Goal: Task Accomplishment & Management: Use online tool/utility

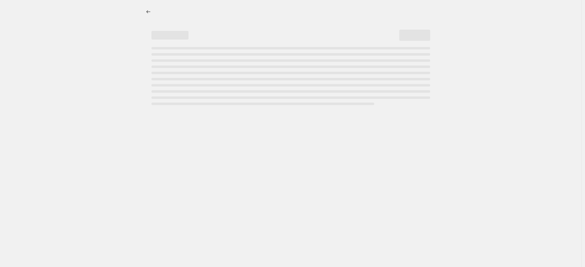
select select "percentage"
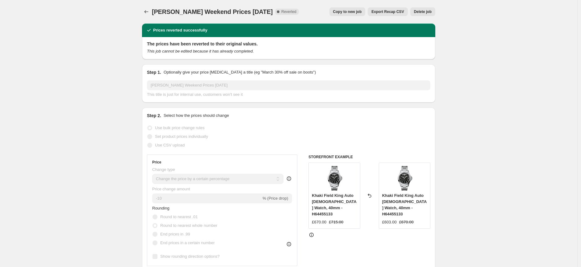
click at [348, 12] on span "Copy to new job" at bounding box center [347, 11] width 29 height 5
select select "percentage"
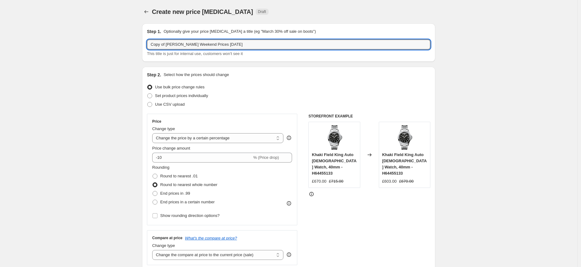
drag, startPoint x: 169, startPoint y: 44, endPoint x: 143, endPoint y: 42, distance: 26.6
click at [206, 43] on input "[PERSON_NAME] Weekend Prices [DATE]" at bounding box center [289, 45] width 284 height 10
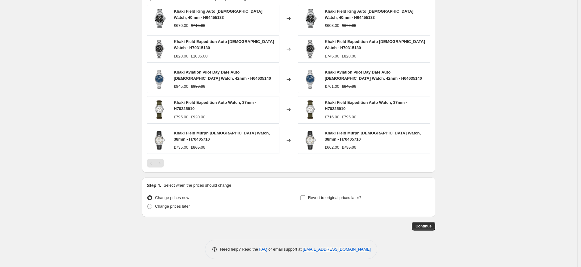
scroll to position [379, 0]
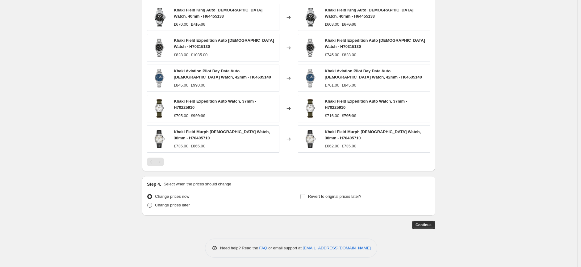
type input "[PERSON_NAME] Weekend Prices [DATE]"
click at [149, 205] on span at bounding box center [149, 205] width 5 height 5
click at [148, 203] on input "Change prices later" at bounding box center [147, 203] width 0 height 0
radio input "true"
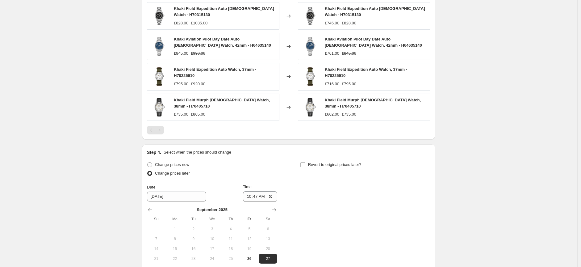
scroll to position [485, 0]
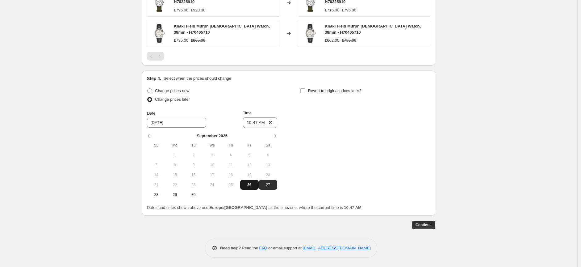
click at [252, 181] on button "26" at bounding box center [249, 185] width 19 height 10
type input "[DATE]"
click at [273, 122] on input "10:47" at bounding box center [260, 122] width 35 height 11
type input "15:52"
click at [305, 91] on input "Revert to original prices later?" at bounding box center [303, 90] width 5 height 5
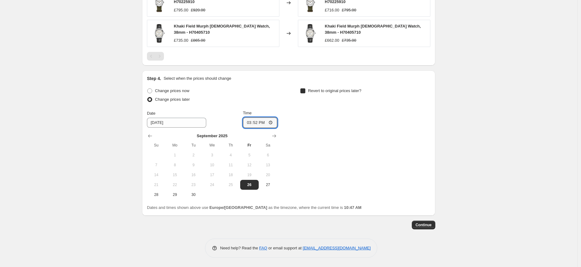
checkbox input "true"
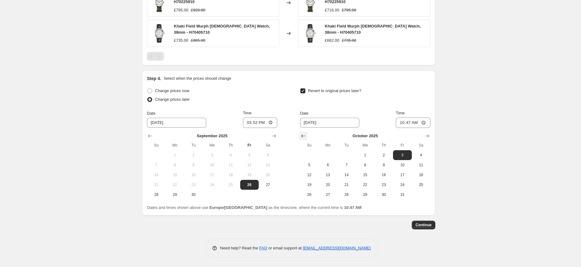
click at [305, 136] on icon "Show previous month, September 2025" at bounding box center [303, 136] width 6 height 6
click at [323, 195] on span "29" at bounding box center [328, 194] width 14 height 5
type input "[DATE]"
click at [425, 123] on input "10:47" at bounding box center [413, 122] width 35 height 11
type input "08:53"
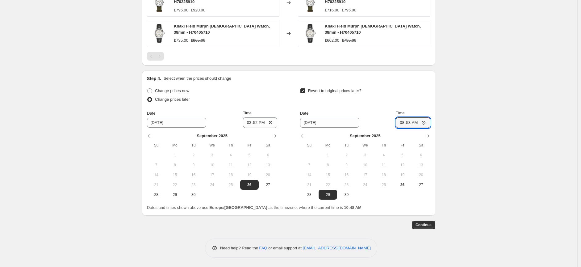
click at [399, 228] on div "Continue" at bounding box center [288, 225] width 293 height 9
click at [424, 226] on span "Continue" at bounding box center [424, 224] width 16 height 5
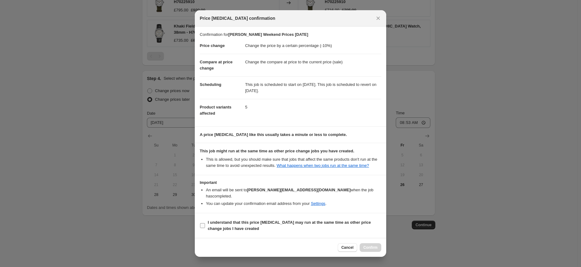
click at [203, 227] on input "I understand that this price change job may run at the same time as other price…" at bounding box center [202, 225] width 5 height 5
checkbox input "true"
click at [368, 247] on span "Confirm" at bounding box center [371, 247] width 14 height 5
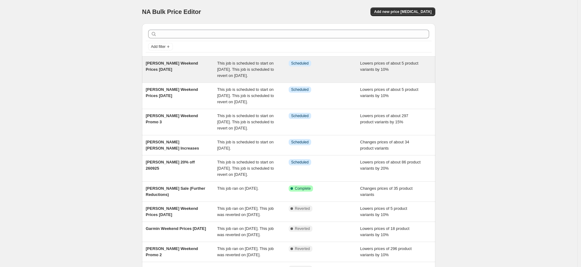
click at [175, 64] on span "[PERSON_NAME] Weekend Prices [DATE]" at bounding box center [172, 66] width 53 height 11
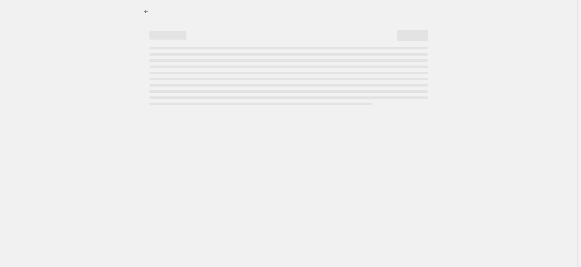
select select "percentage"
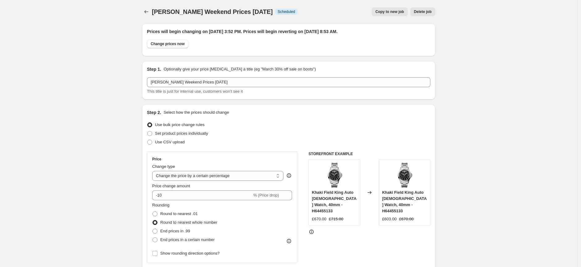
click at [424, 12] on span "Delete job" at bounding box center [423, 11] width 18 height 5
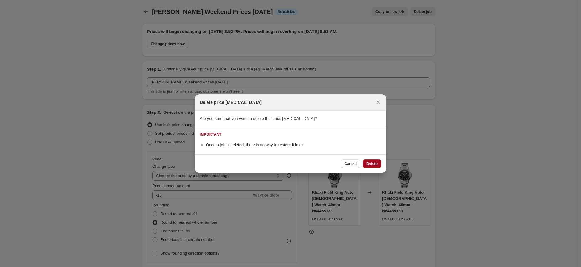
click at [371, 164] on span "Delete" at bounding box center [372, 163] width 11 height 5
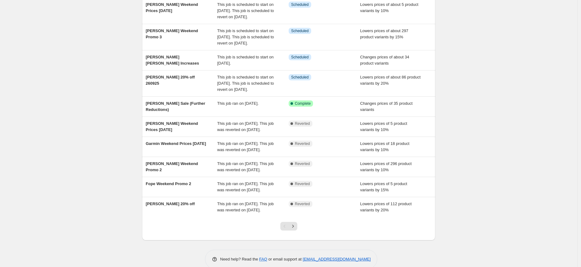
scroll to position [69, 0]
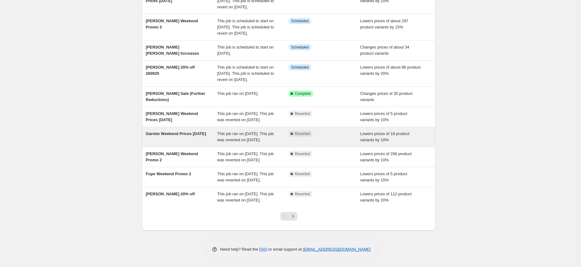
click at [191, 143] on div "Garmin Weekend Prices [DATE]" at bounding box center [182, 137] width 72 height 12
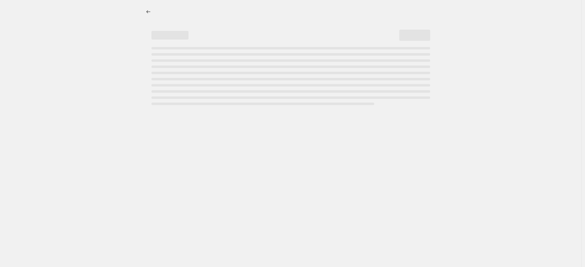
select select "percentage"
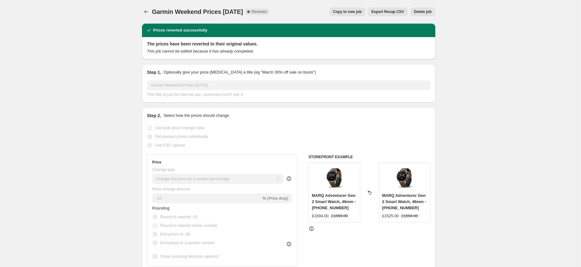
click at [348, 13] on span "Copy to new job" at bounding box center [347, 11] width 29 height 5
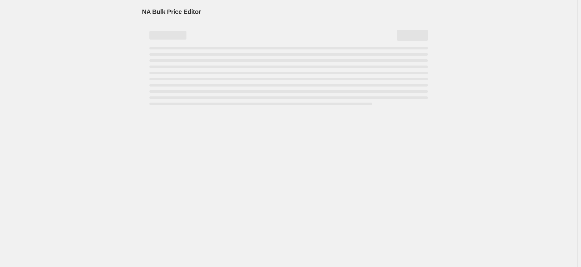
select select "percentage"
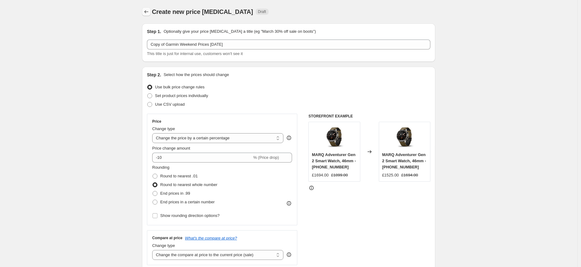
click at [144, 11] on button "Price change jobs" at bounding box center [146, 11] width 9 height 9
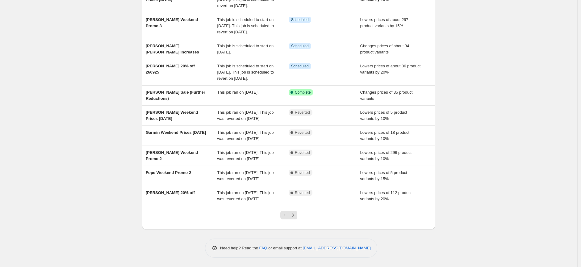
scroll to position [103, 0]
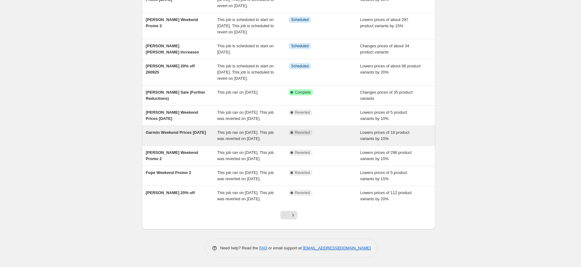
click at [173, 129] on div "Garmin Weekend Prices [DATE]" at bounding box center [182, 135] width 72 height 12
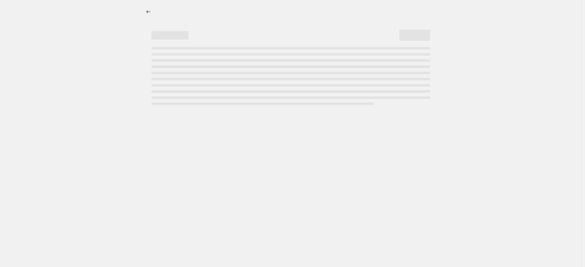
select select "percentage"
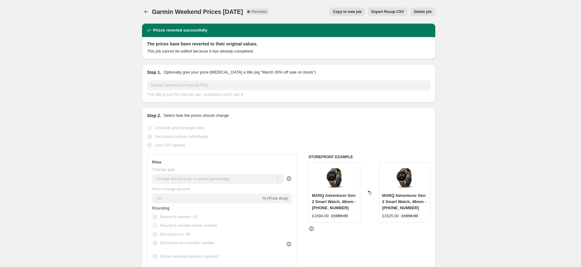
click at [346, 11] on span "Copy to new job" at bounding box center [347, 11] width 29 height 5
select select "percentage"
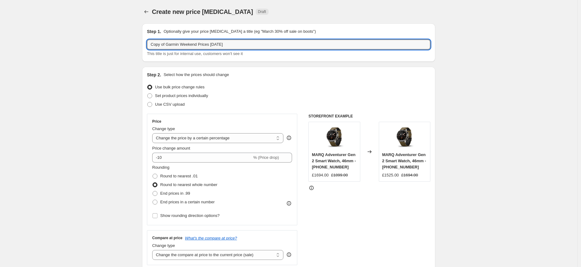
drag, startPoint x: 169, startPoint y: 43, endPoint x: 143, endPoint y: 44, distance: 26.0
click at [144, 44] on div "Step 1. Optionally give your price change job a title (eg "March 30% off sale o…" at bounding box center [288, 42] width 293 height 38
click at [205, 44] on input "Garmin Weekend Prices [DATE]" at bounding box center [289, 45] width 284 height 10
type input "Garmin Weekend Prices [DATE]"
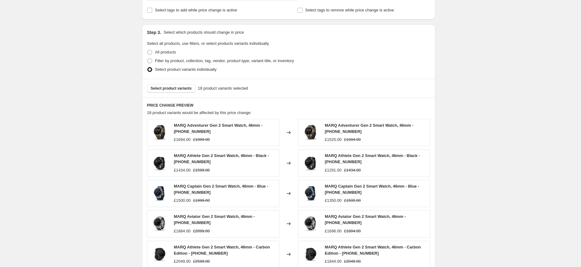
scroll to position [274, 0]
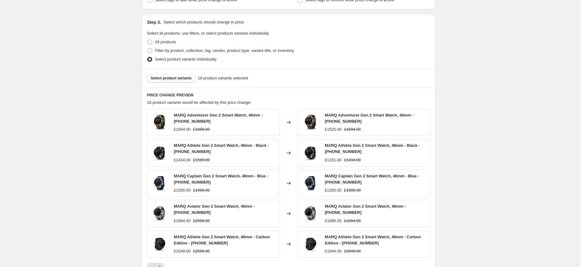
click at [172, 80] on span "Select product variants" at bounding box center [171, 78] width 41 height 5
click at [179, 77] on span "Select product variants" at bounding box center [171, 78] width 41 height 5
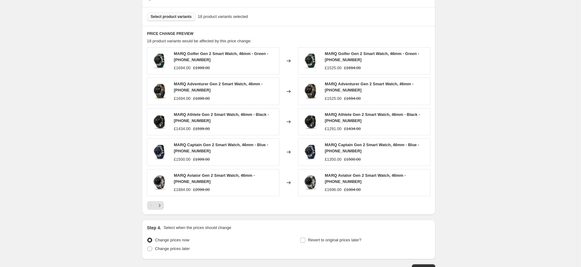
scroll to position [343, 0]
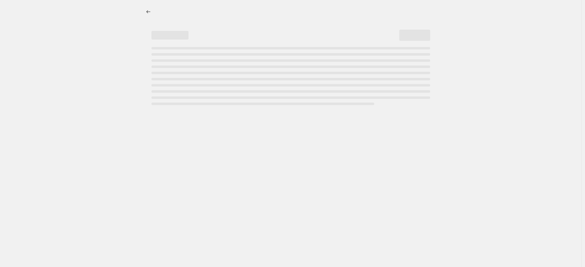
select select "percentage"
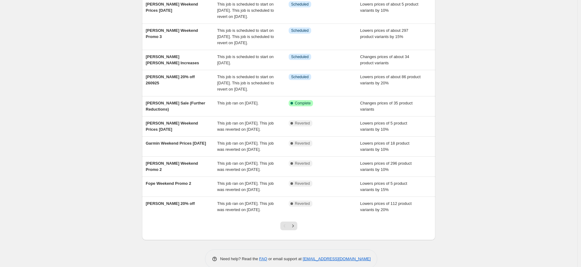
scroll to position [69, 0]
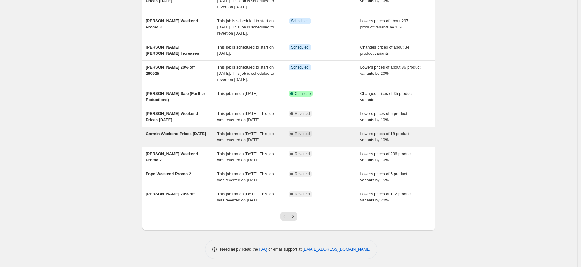
click at [165, 136] on span "Garmin Weekend Prices [DATE]" at bounding box center [176, 133] width 60 height 5
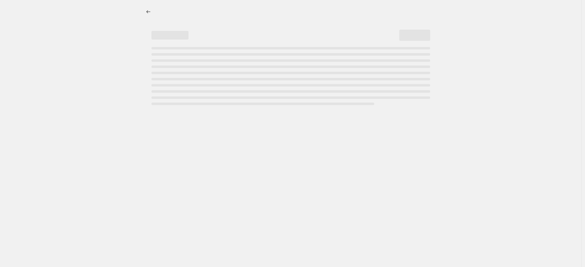
select select "percentage"
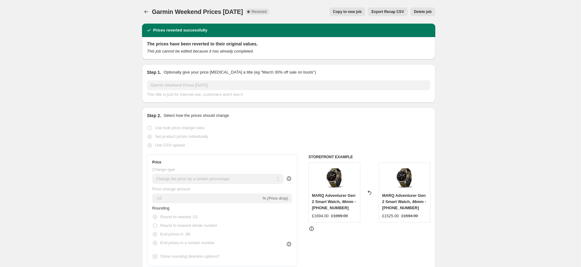
click at [350, 14] on button "Copy to new job" at bounding box center [348, 11] width 36 height 9
select select "percentage"
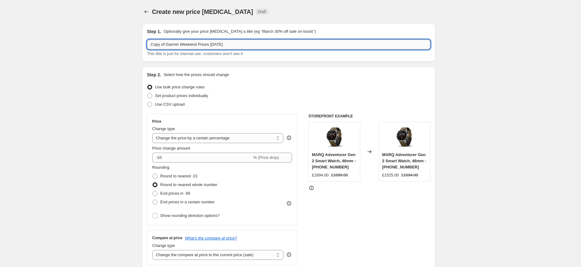
drag, startPoint x: 169, startPoint y: 44, endPoint x: 150, endPoint y: 48, distance: 19.2
click at [150, 48] on input "Copy of Garmin Weekend Prices 19th Sept" at bounding box center [289, 45] width 284 height 10
click at [202, 45] on input "Garmin Weekend Prices [DATE]" at bounding box center [289, 45] width 284 height 10
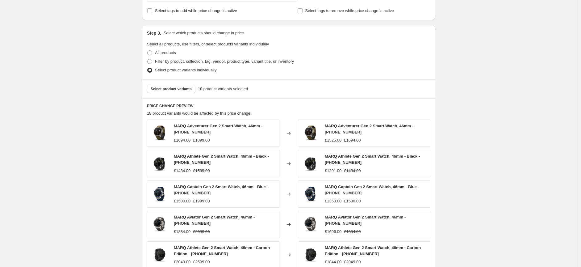
scroll to position [274, 0]
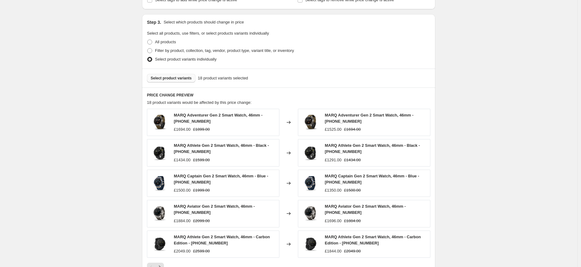
type input "Garmin Weekend Prices [DATE]"
click at [170, 78] on span "Select product variants" at bounding box center [171, 78] width 41 height 5
click at [456, 96] on div "Create new price change job. This page is ready Create new price change job Dra…" at bounding box center [289, 49] width 578 height 646
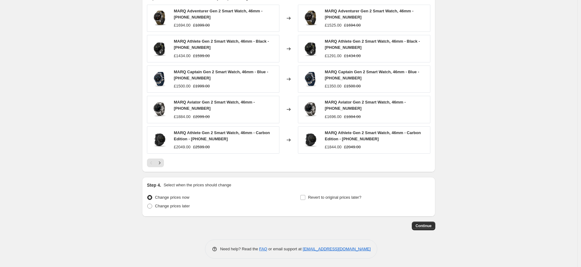
scroll to position [379, 0]
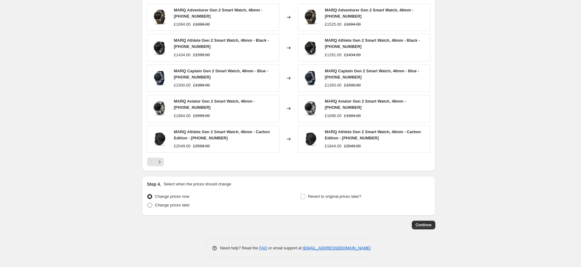
click at [150, 207] on span at bounding box center [149, 205] width 5 height 5
click at [148, 203] on input "Change prices later" at bounding box center [147, 203] width 0 height 0
radio input "true"
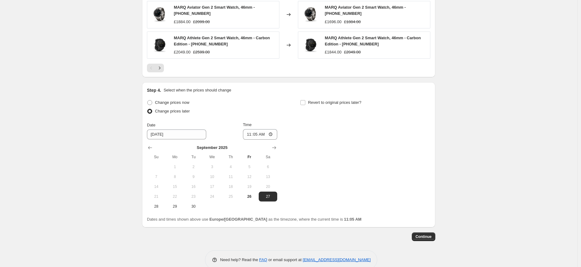
scroll to position [483, 0]
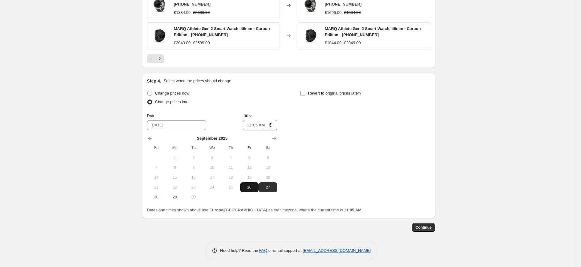
click at [253, 186] on span "26" at bounding box center [250, 187] width 14 height 5
type input "[DATE]"
click at [268, 125] on input "11:05" at bounding box center [260, 125] width 35 height 11
click at [275, 124] on input "11:05" at bounding box center [260, 125] width 35 height 11
type input "17:05"
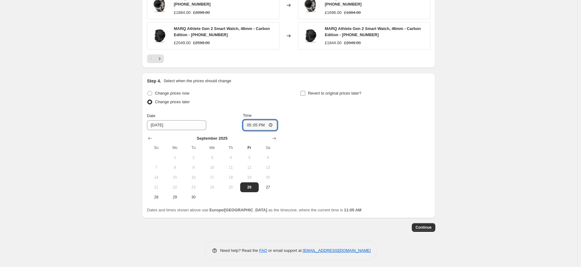
click at [305, 95] on input "Revert to original prices later?" at bounding box center [303, 93] width 5 height 5
checkbox input "true"
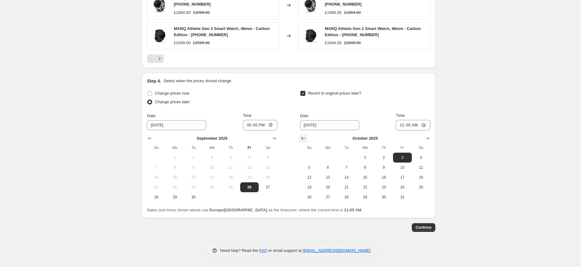
click at [304, 138] on icon "Show previous month, September 2025" at bounding box center [303, 138] width 4 height 3
click at [326, 197] on span "29" at bounding box center [328, 197] width 14 height 5
type input "[DATE]"
click at [419, 125] on input "11:05" at bounding box center [413, 125] width 35 height 11
click at [423, 125] on input "11:05" at bounding box center [413, 125] width 35 height 11
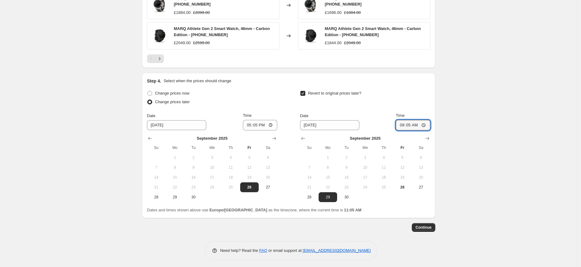
type input "09:05"
click at [427, 229] on span "Continue" at bounding box center [424, 227] width 16 height 5
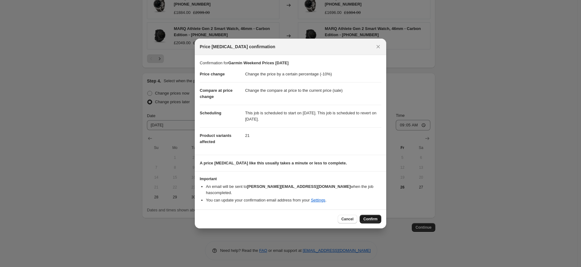
click at [369, 217] on span "Confirm" at bounding box center [371, 219] width 14 height 5
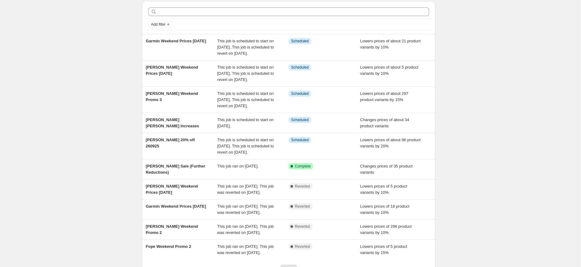
scroll to position [34, 0]
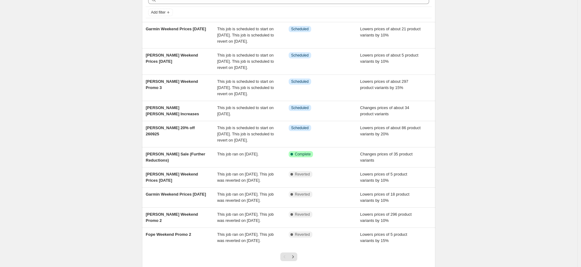
click at [498, 144] on div "NA Bulk Price Editor. This page is ready NA Bulk Price Editor Add new price cha…" at bounding box center [289, 137] width 578 height 343
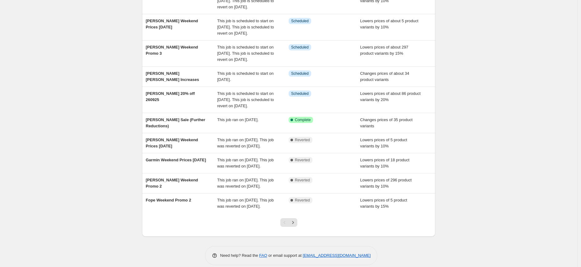
scroll to position [0, 0]
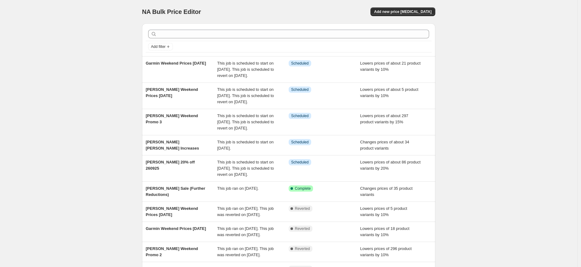
click at [478, 154] on div "NA Bulk Price Editor. This page is ready NA Bulk Price Editor Add new price cha…" at bounding box center [289, 171] width 578 height 343
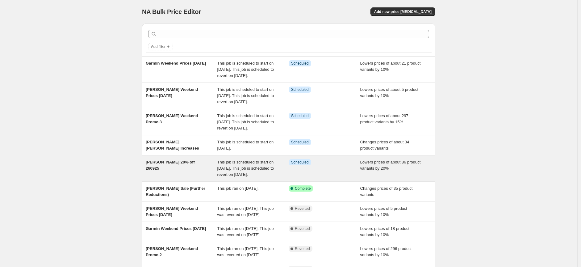
scroll to position [34, 0]
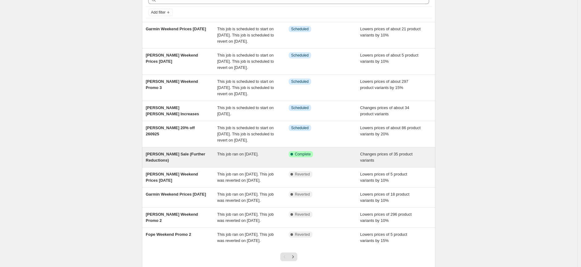
click at [172, 162] on span "[PERSON_NAME] Sale (Further Reductions)" at bounding box center [176, 157] width 60 height 11
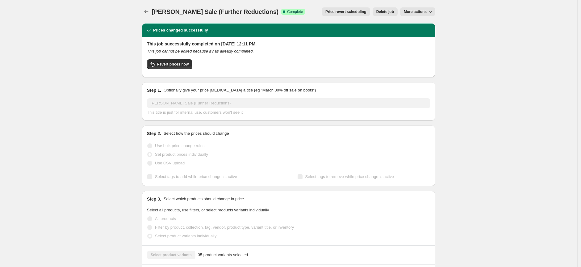
click at [420, 23] on div "Prices changed successfully" at bounding box center [288, 30] width 293 height 14
click at [420, 11] on span "More actions" at bounding box center [415, 11] width 23 height 5
click at [428, 36] on span "Export Recap CSV" at bounding box center [422, 34] width 34 height 5
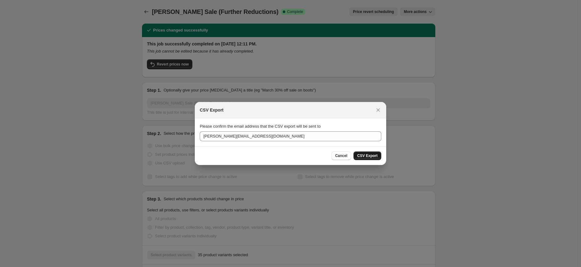
click at [366, 156] on span "CSV Export" at bounding box center [367, 155] width 20 height 5
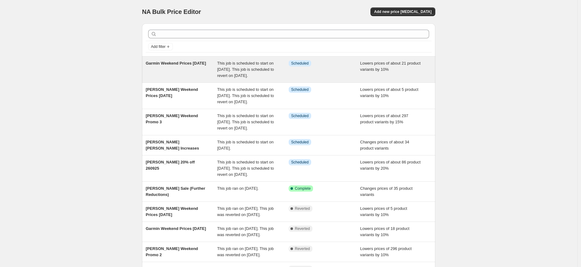
click at [183, 71] on div "Garmin Weekend Prices [DATE]" at bounding box center [182, 69] width 72 height 19
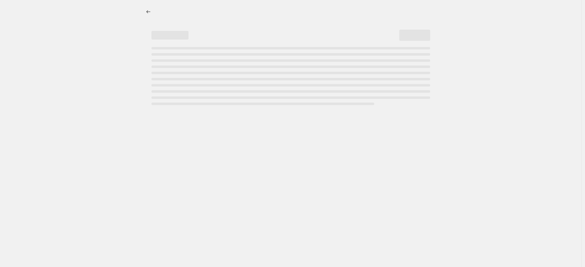
select select "percentage"
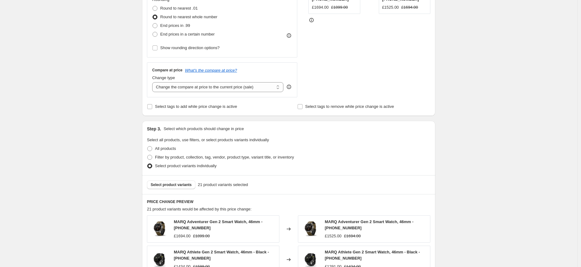
scroll to position [206, 0]
click at [150, 107] on input "Select tags to add while price change is active" at bounding box center [149, 106] width 5 height 5
checkbox input "true"
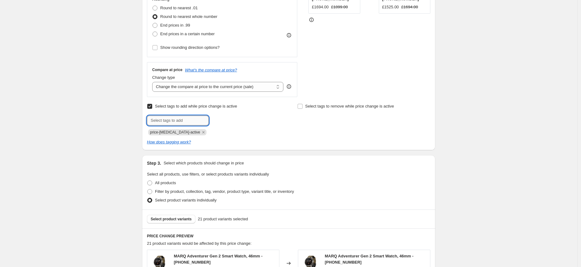
click at [185, 120] on input "text" at bounding box center [178, 121] width 62 height 10
type input "pfs:label-Flash Offer"
click at [227, 119] on span "pfs:label-Fl..." at bounding box center [233, 120] width 23 height 4
click at [303, 105] on input "Select tags to remove while price change is active" at bounding box center [300, 106] width 5 height 5
checkbox input "true"
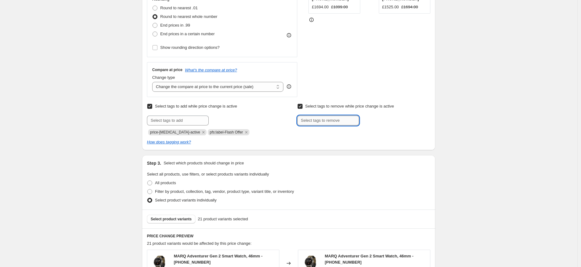
click at [315, 120] on input "text" at bounding box center [329, 121] width 62 height 10
paste input "limited time promotion"
type input "pfs:label-limited time promotion"
click at [382, 118] on span "pfs:label-li..." at bounding box center [384, 120] width 22 height 4
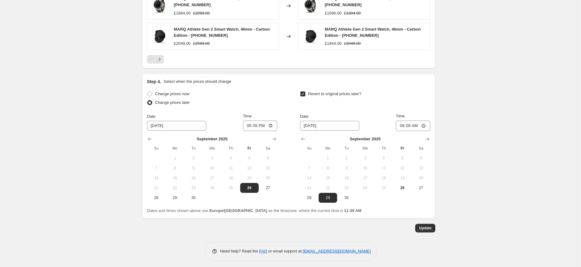
scroll to position [557, 0]
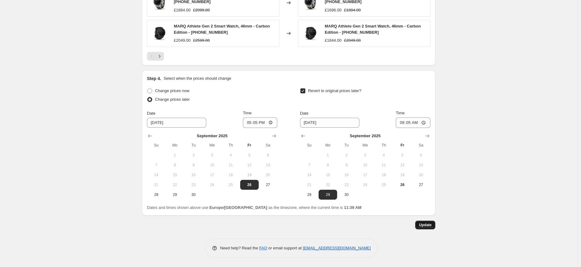
click at [425, 226] on span "Update" at bounding box center [425, 224] width 13 height 5
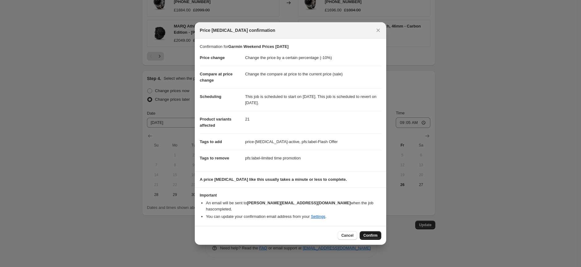
click at [366, 231] on button "Confirm" at bounding box center [371, 235] width 22 height 9
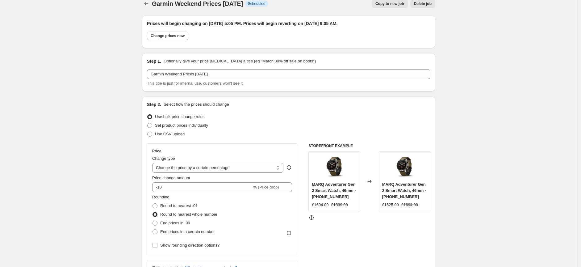
scroll to position [0, 0]
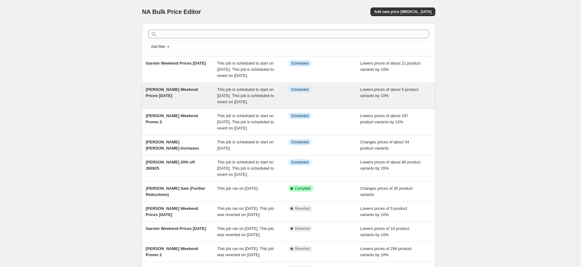
click at [187, 101] on div "[PERSON_NAME] Weekend Prices [DATE]" at bounding box center [182, 96] width 72 height 19
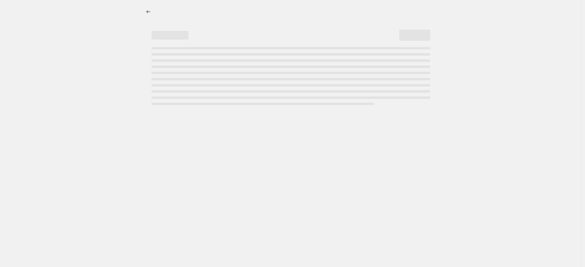
select select "percentage"
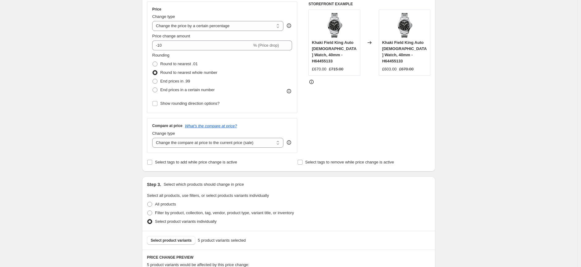
scroll to position [179, 0]
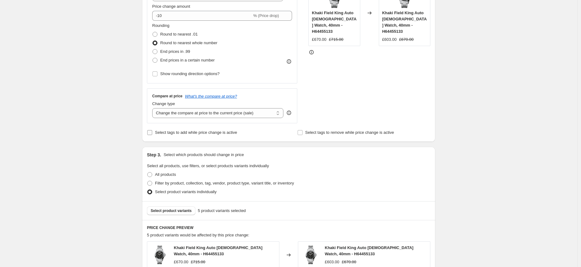
click at [151, 132] on input "Select tags to add while price change is active" at bounding box center [149, 132] width 5 height 5
checkbox input "true"
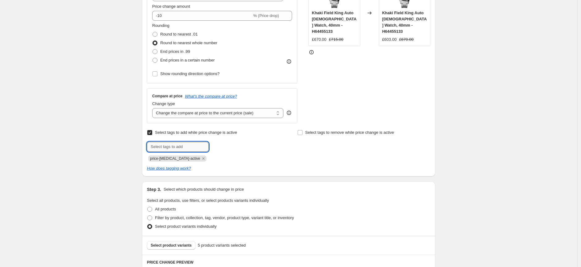
click at [179, 145] on input "text" at bounding box center [178, 147] width 62 height 10
type input "pfs:label-Flash Offer"
click at [230, 147] on span "pfs:label-Fl..." at bounding box center [233, 146] width 23 height 4
click at [302, 131] on input "Select tags to remove while price change is active" at bounding box center [300, 132] width 5 height 5
checkbox input "true"
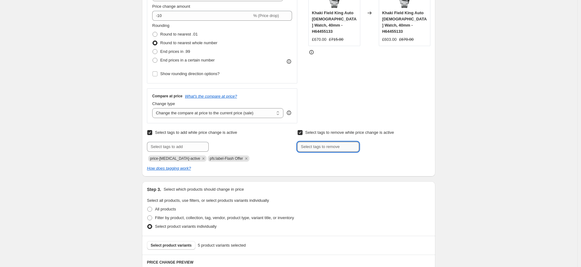
click at [313, 149] on input "text" at bounding box center [329, 147] width 62 height 10
type input "pfs:label-limited time promotion"
click at [378, 146] on span "pfs:label-li..." at bounding box center [384, 146] width 22 height 4
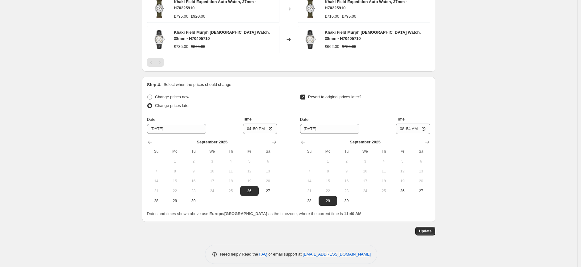
scroll to position [557, 0]
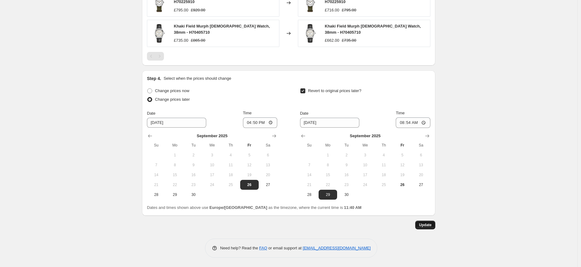
click at [425, 225] on span "Update" at bounding box center [425, 224] width 13 height 5
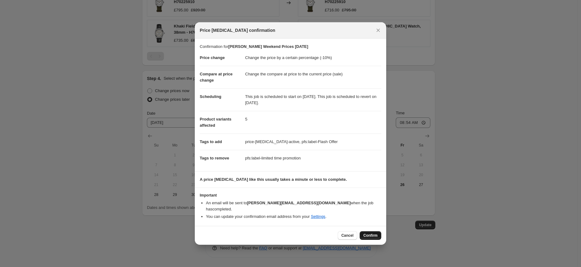
click at [365, 233] on span "Confirm" at bounding box center [371, 235] width 14 height 5
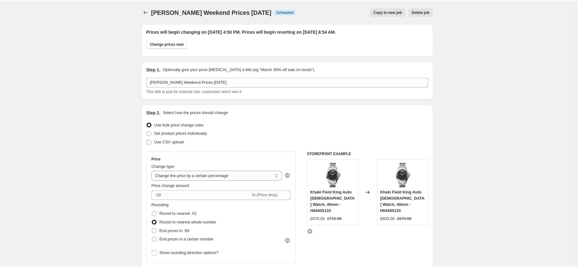
scroll to position [557, 0]
